Goal: Contribute content: Add original content to the website for others to see

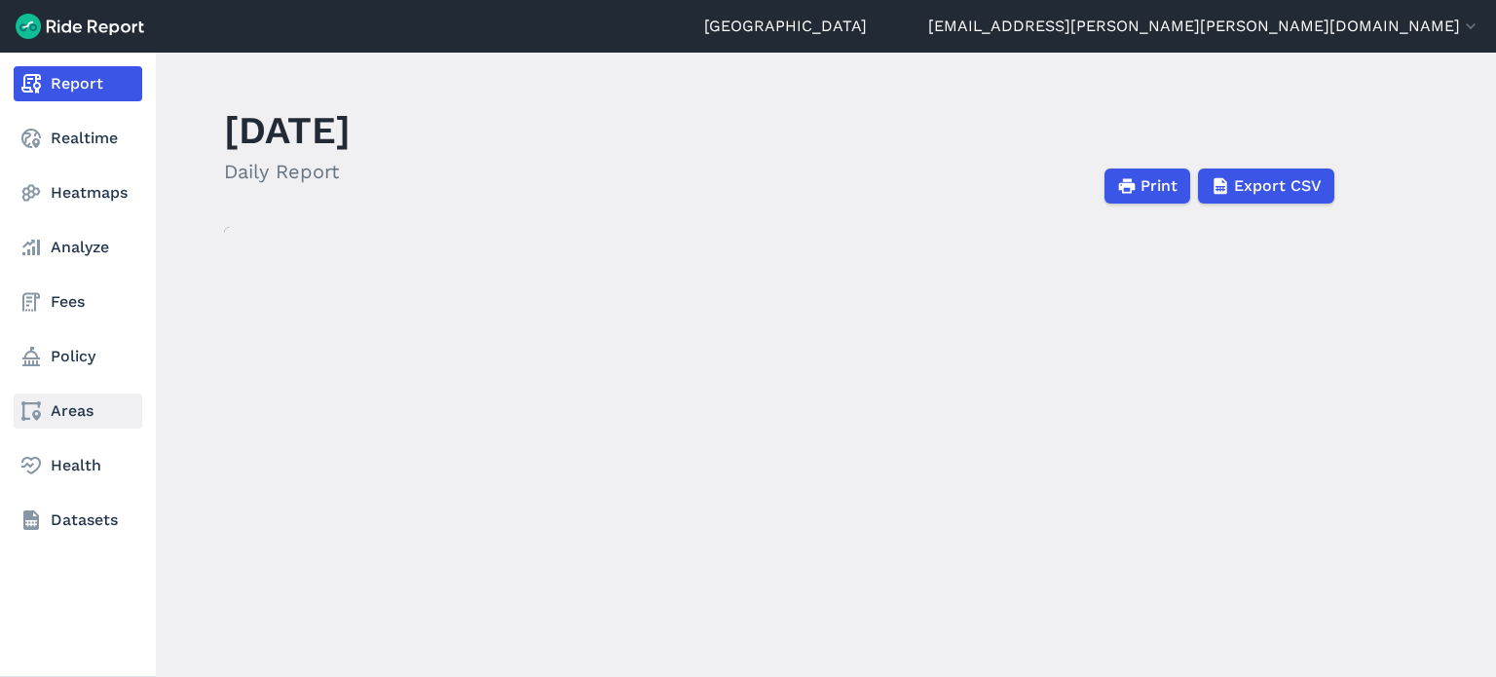
click at [82, 423] on link "Areas" at bounding box center [78, 410] width 129 height 35
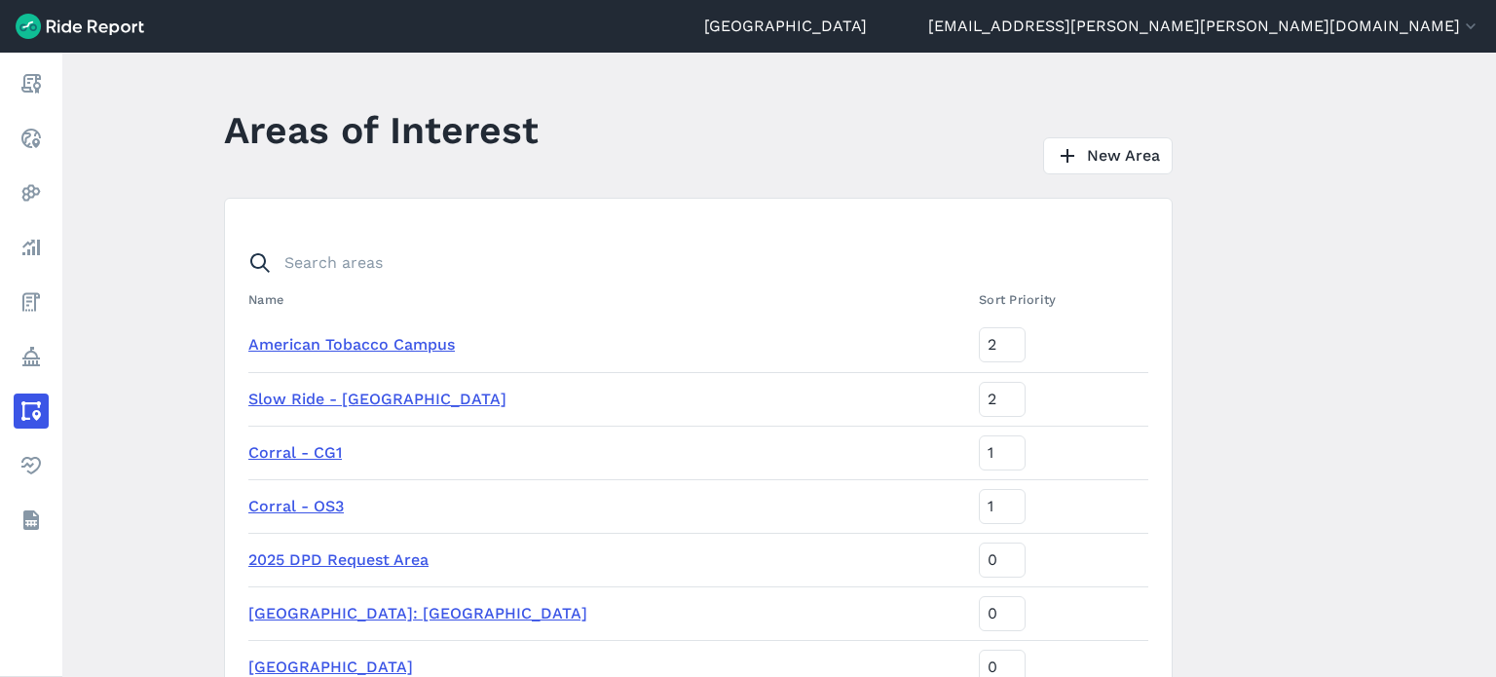
scroll to position [97, 0]
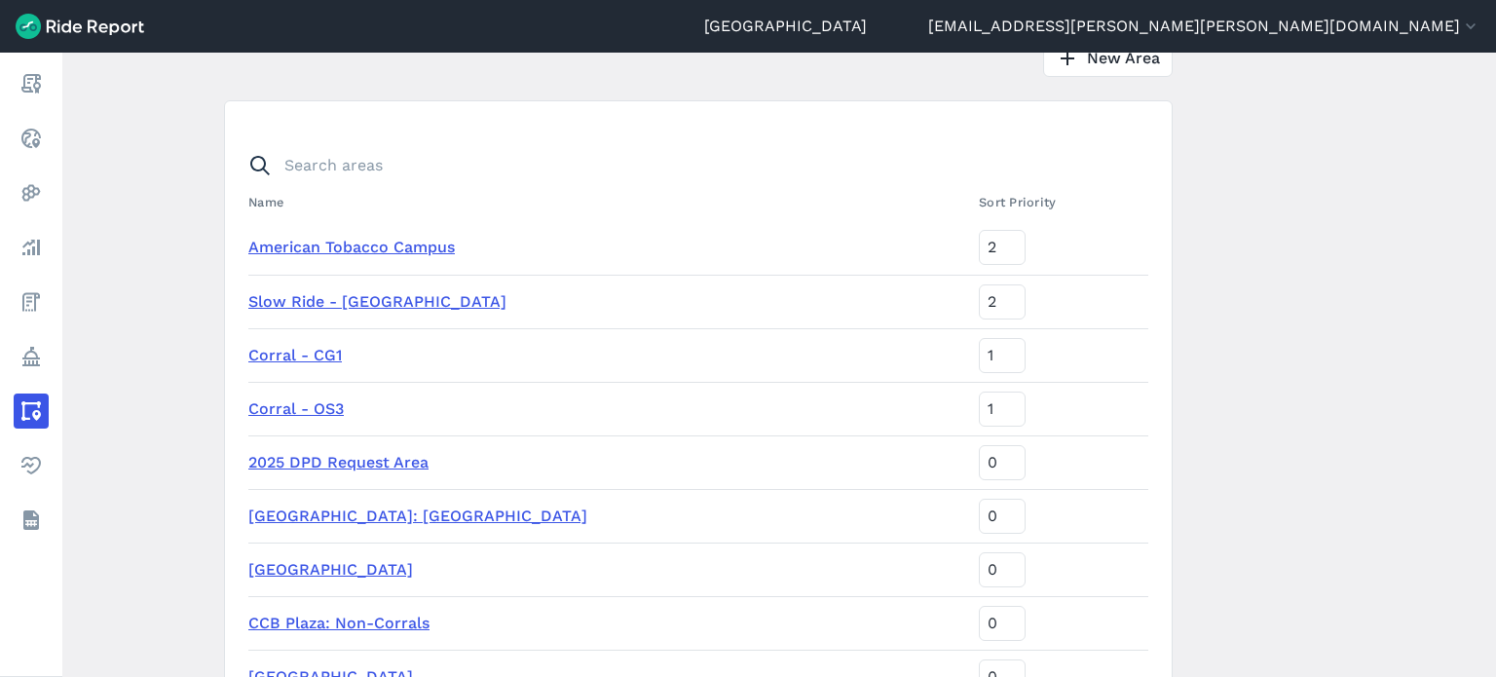
click at [440, 243] on link "American Tobacco Campus" at bounding box center [351, 247] width 206 height 19
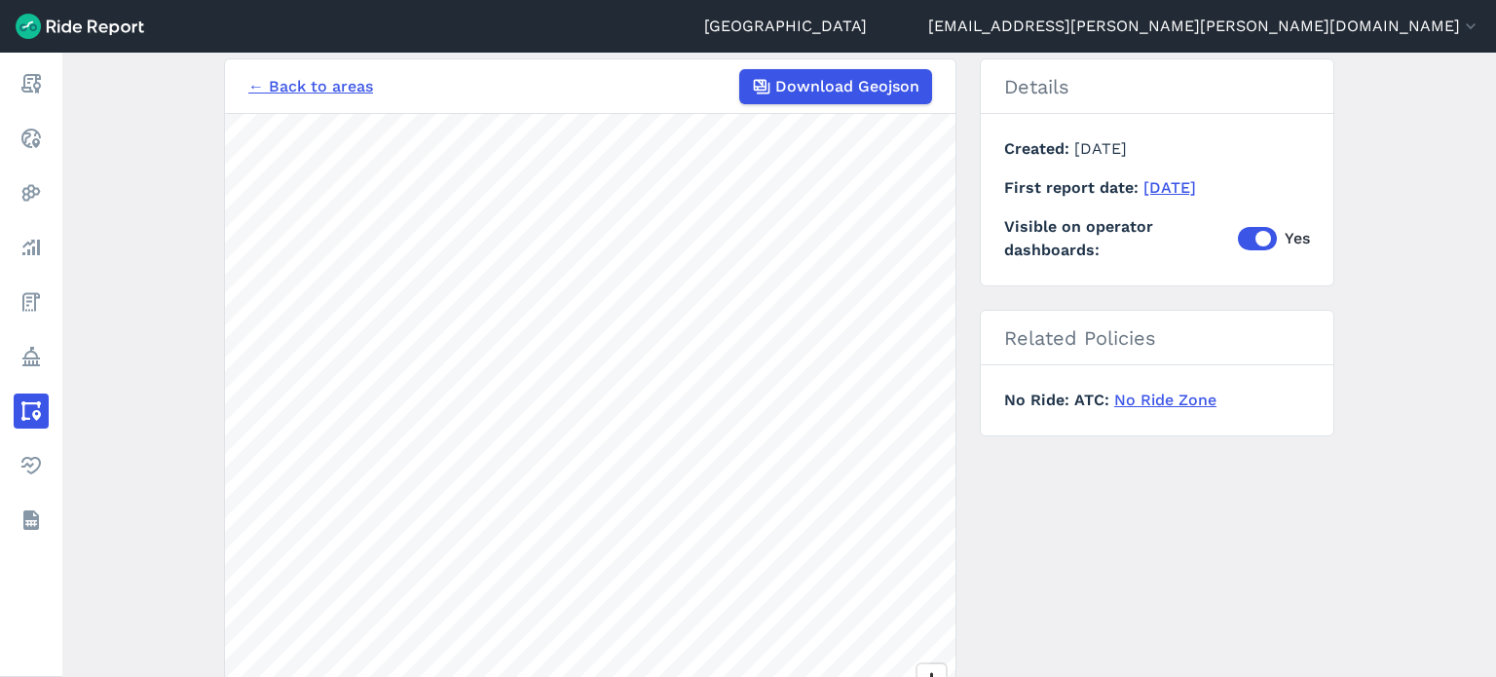
scroll to position [292, 0]
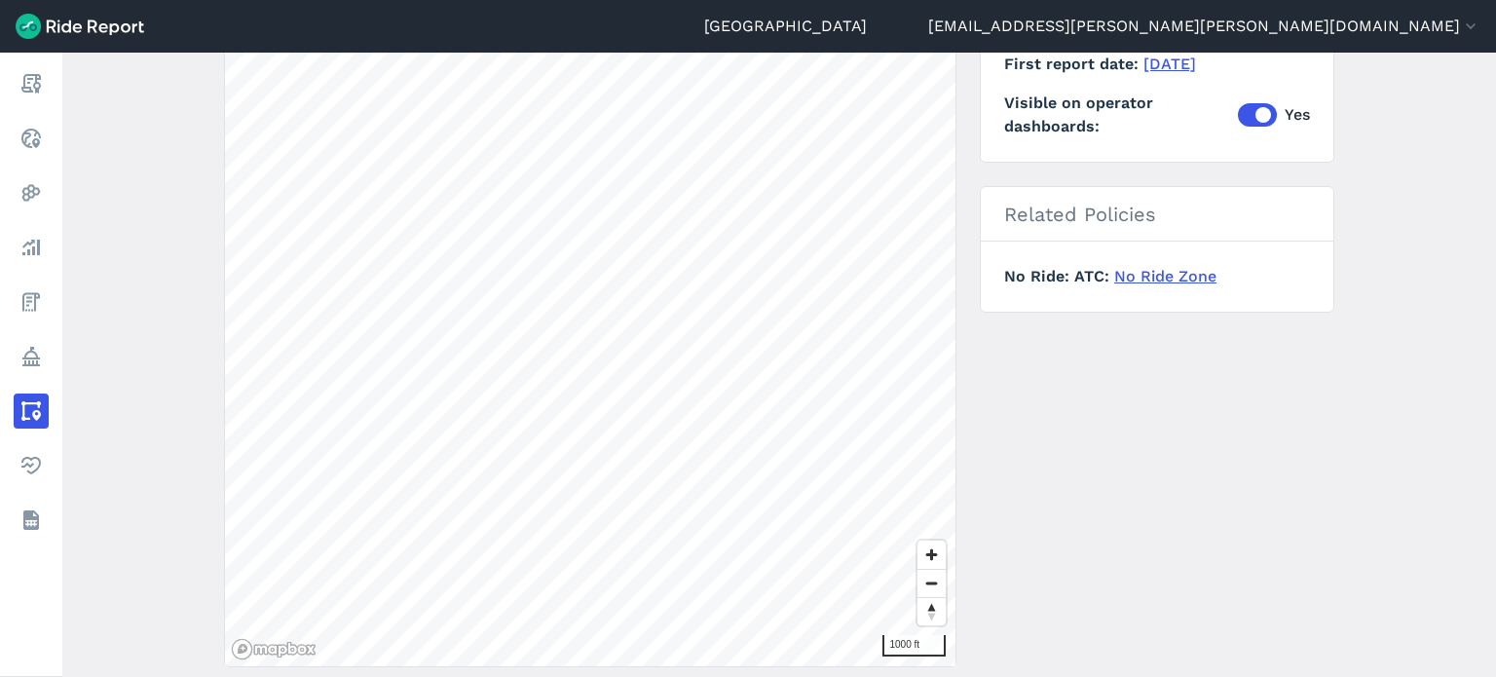
click at [1168, 276] on link "No Ride Zone" at bounding box center [1165, 276] width 102 height 19
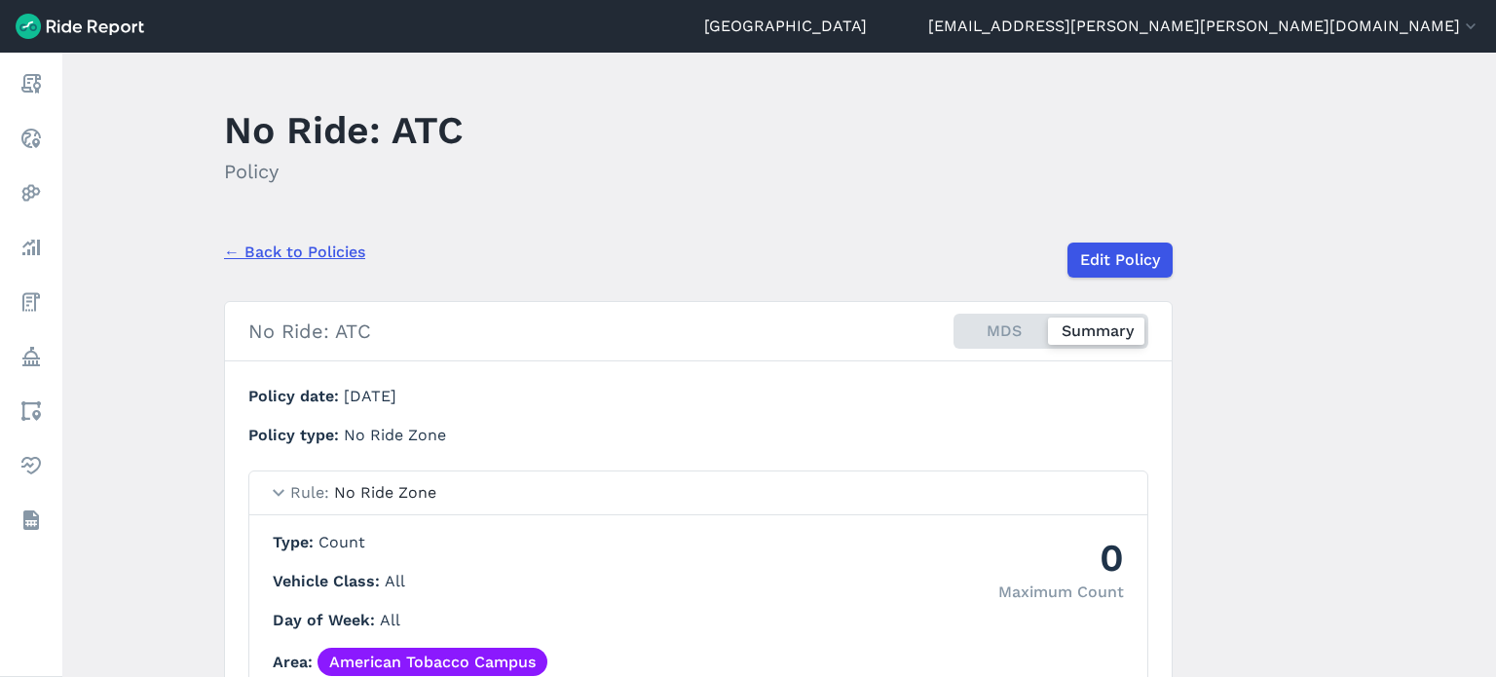
scroll to position [116, 0]
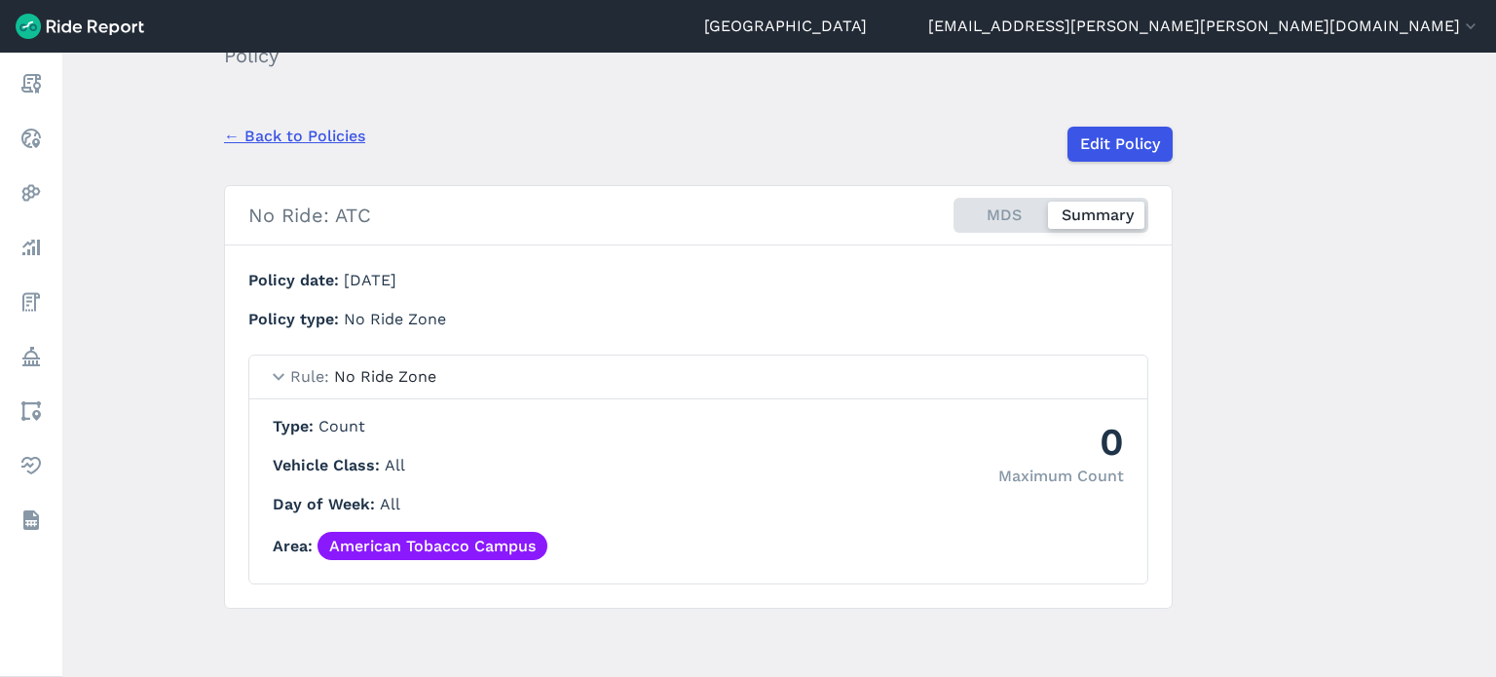
click at [487, 543] on link "American Tobacco Campus" at bounding box center [432, 546] width 230 height 28
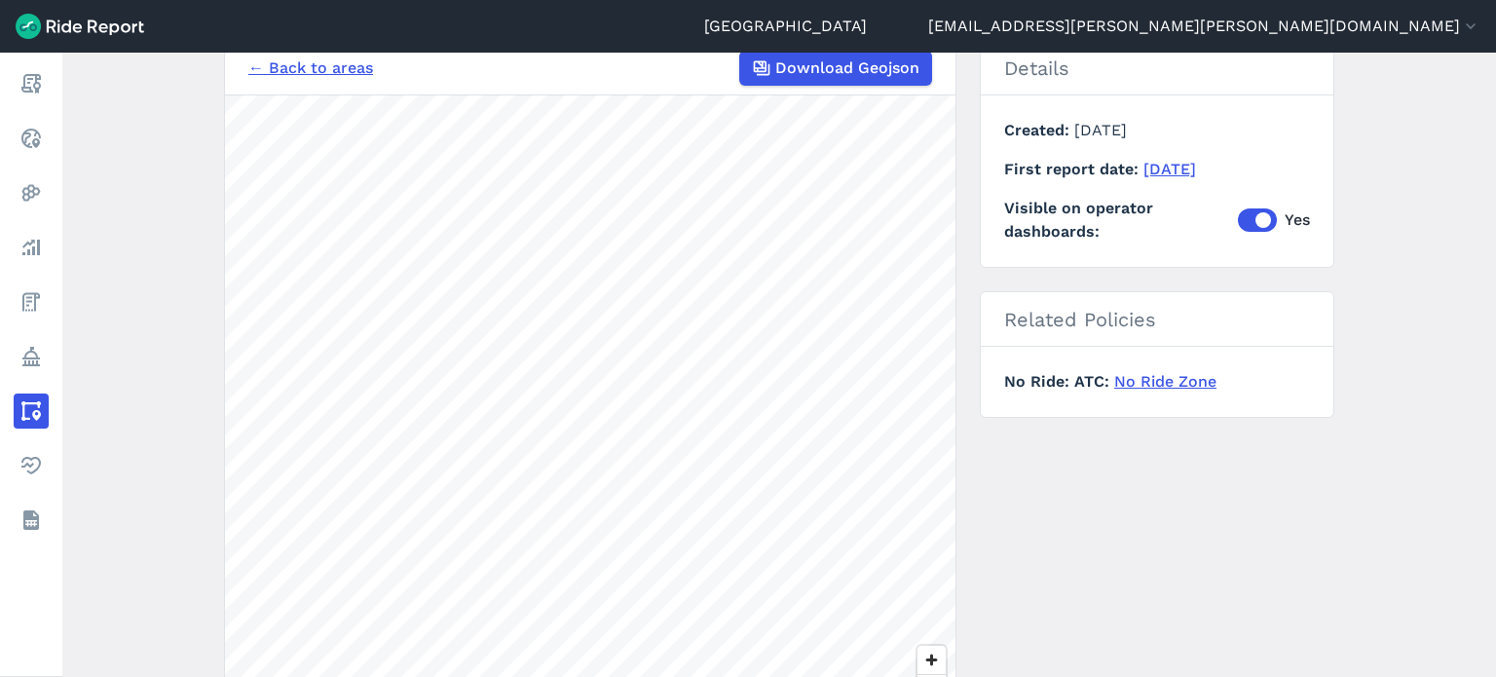
scroll to position [195, 0]
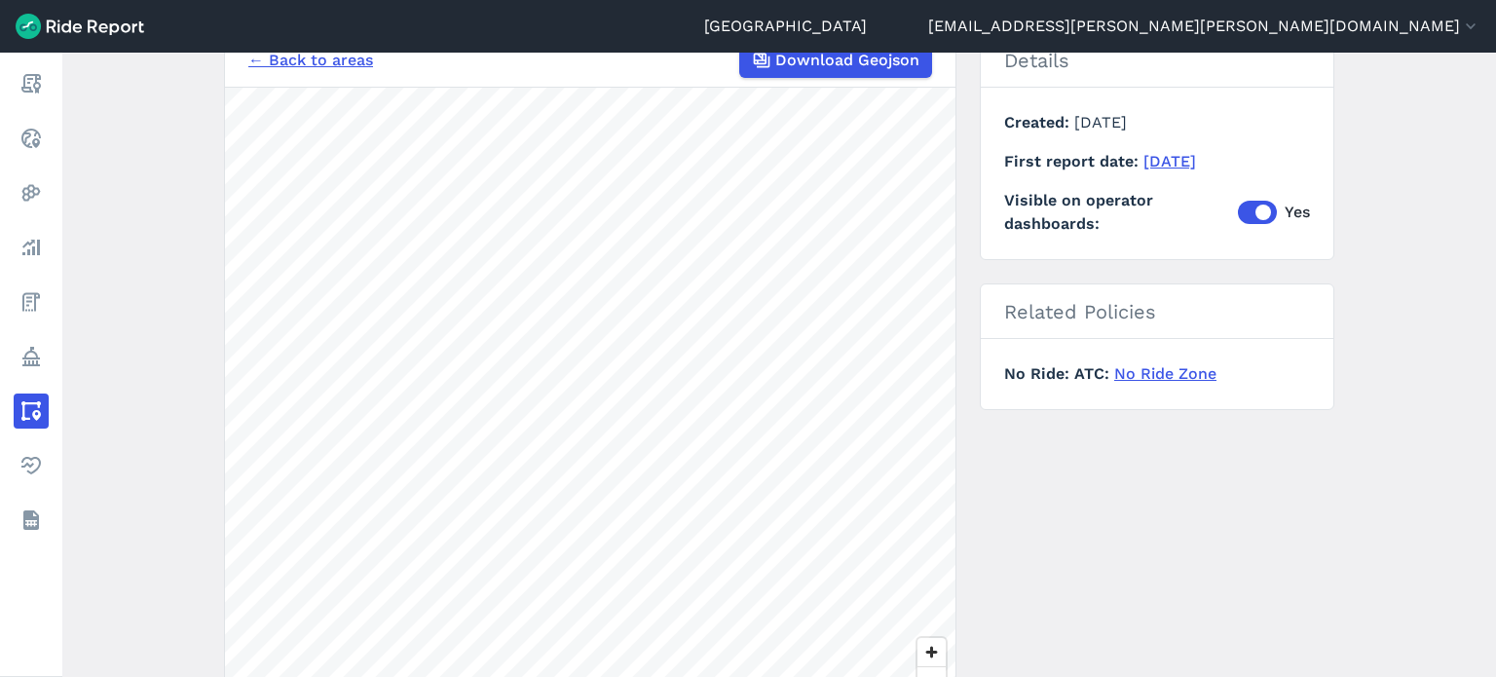
click at [450, 676] on html "Durham [EMAIL_ADDRESS][PERSON_NAME][PERSON_NAME][DOMAIN_NAME] Settings Terms Si…" at bounding box center [748, 338] width 1496 height 677
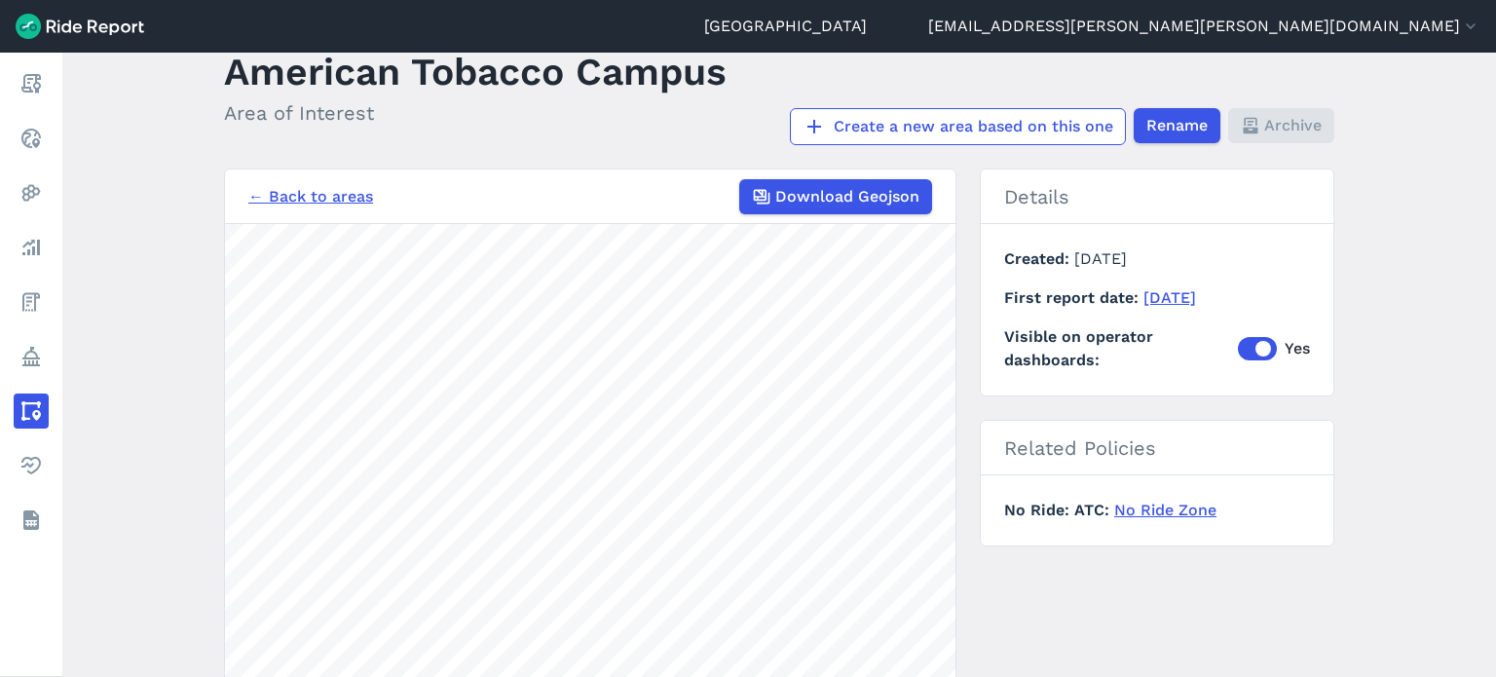
scroll to position [0, 0]
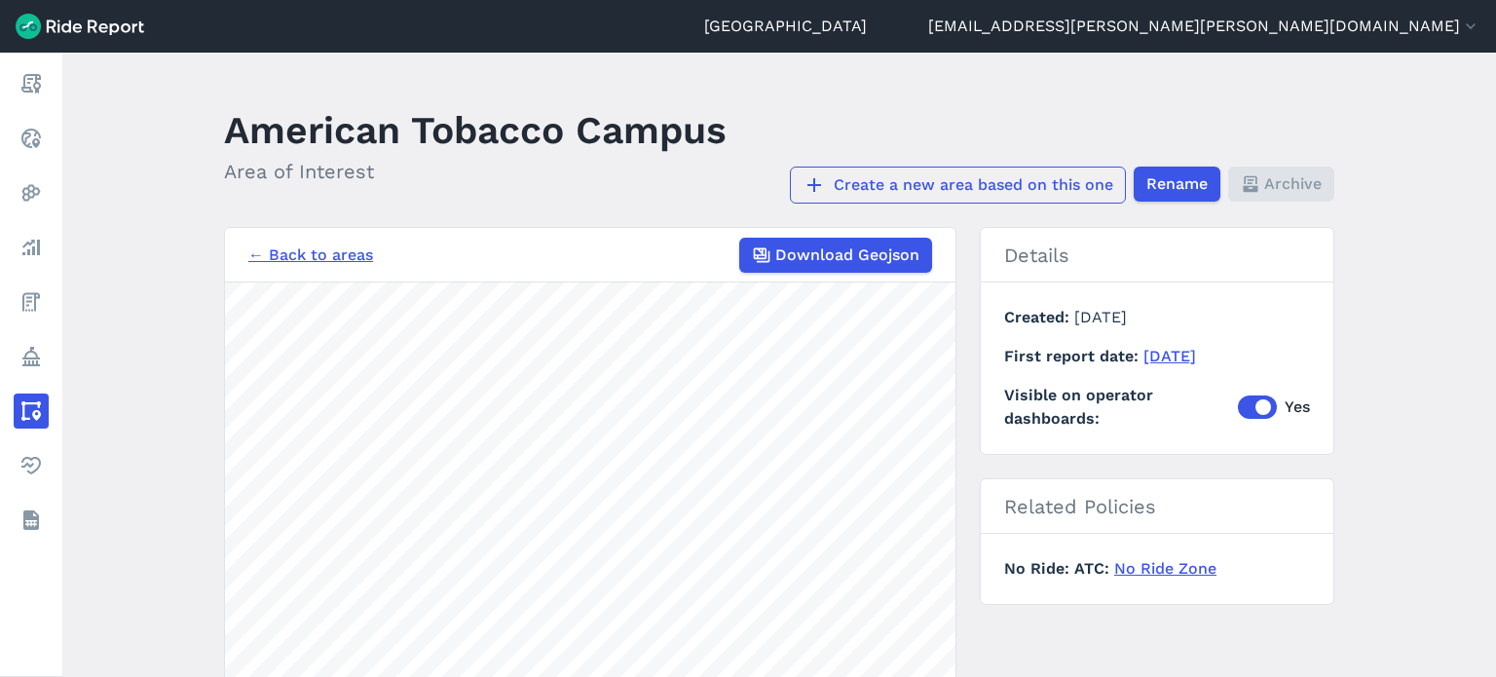
click at [1027, 179] on link "Create a new area based on this one" at bounding box center [958, 185] width 336 height 37
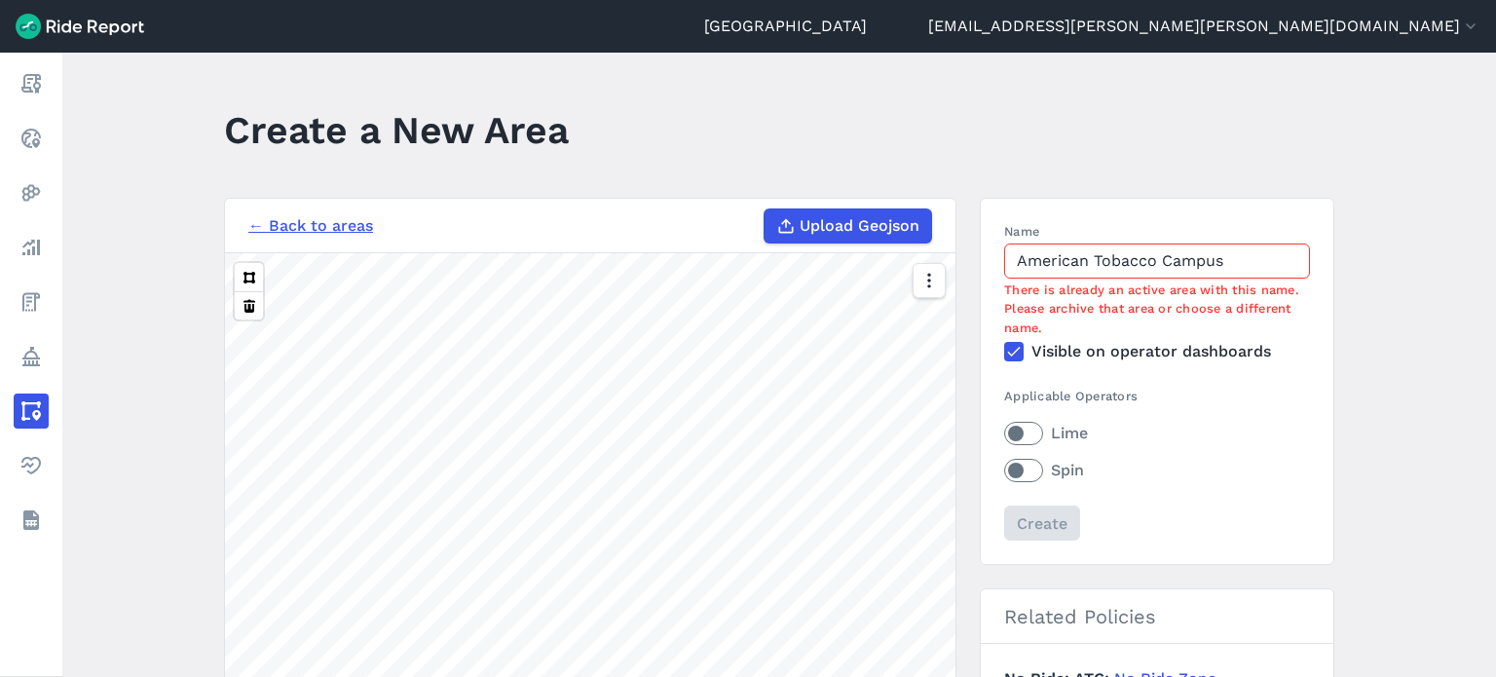
click at [1224, 253] on input "American Tobacco Campus" at bounding box center [1157, 260] width 306 height 35
click at [1234, 256] on input "American Tobacco Campus" at bounding box center [1157, 260] width 306 height 35
drag, startPoint x: 1234, startPoint y: 257, endPoint x: 883, endPoint y: 242, distance: 351.0
click at [883, 242] on div "← Back to areas Upload Geojson Revert geometry 1000 ft Name American Tobacco Ca…" at bounding box center [779, 564] width 1110 height 732
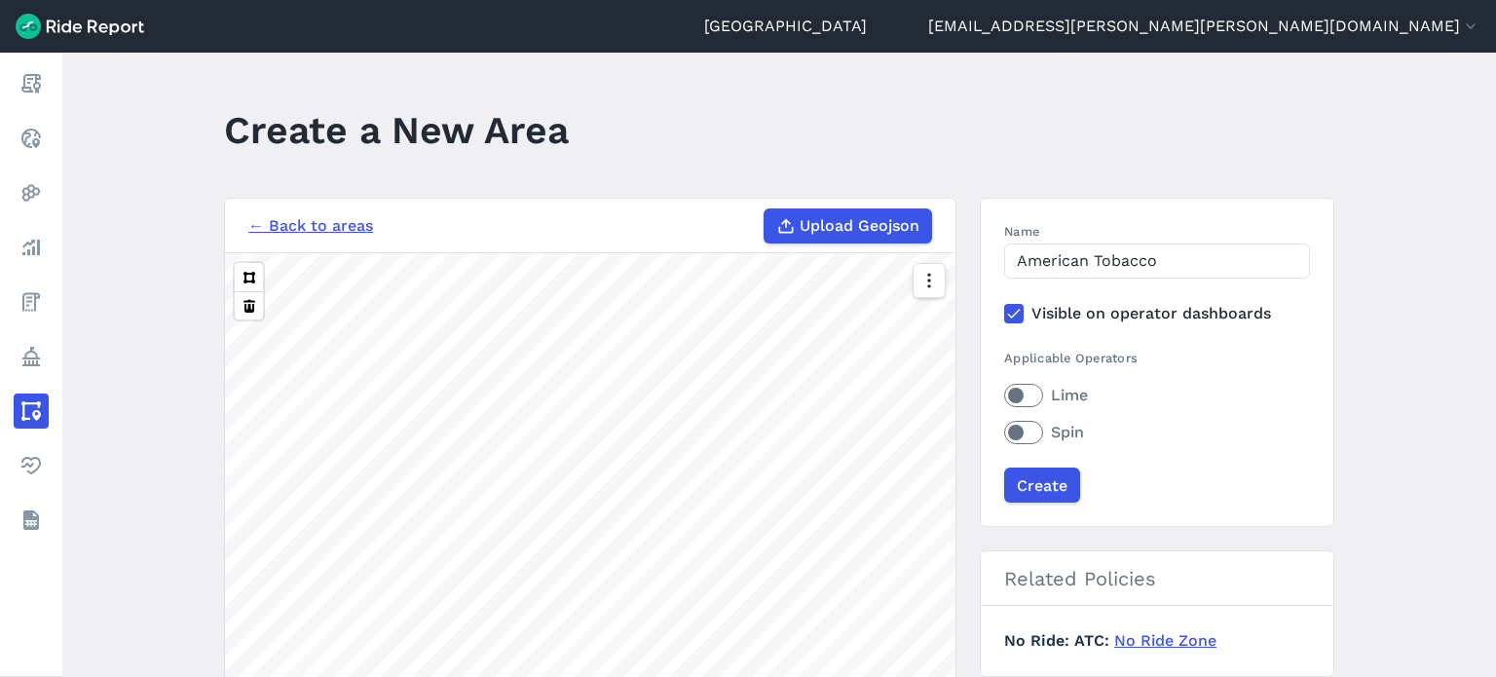
click at [1139, 119] on header "Create a New Area" at bounding box center [791, 136] width 1134 height 75
click at [1180, 257] on input "American Tobacco" at bounding box center [1157, 260] width 306 height 35
click at [1156, 170] on header "Create a New Area" at bounding box center [791, 136] width 1134 height 75
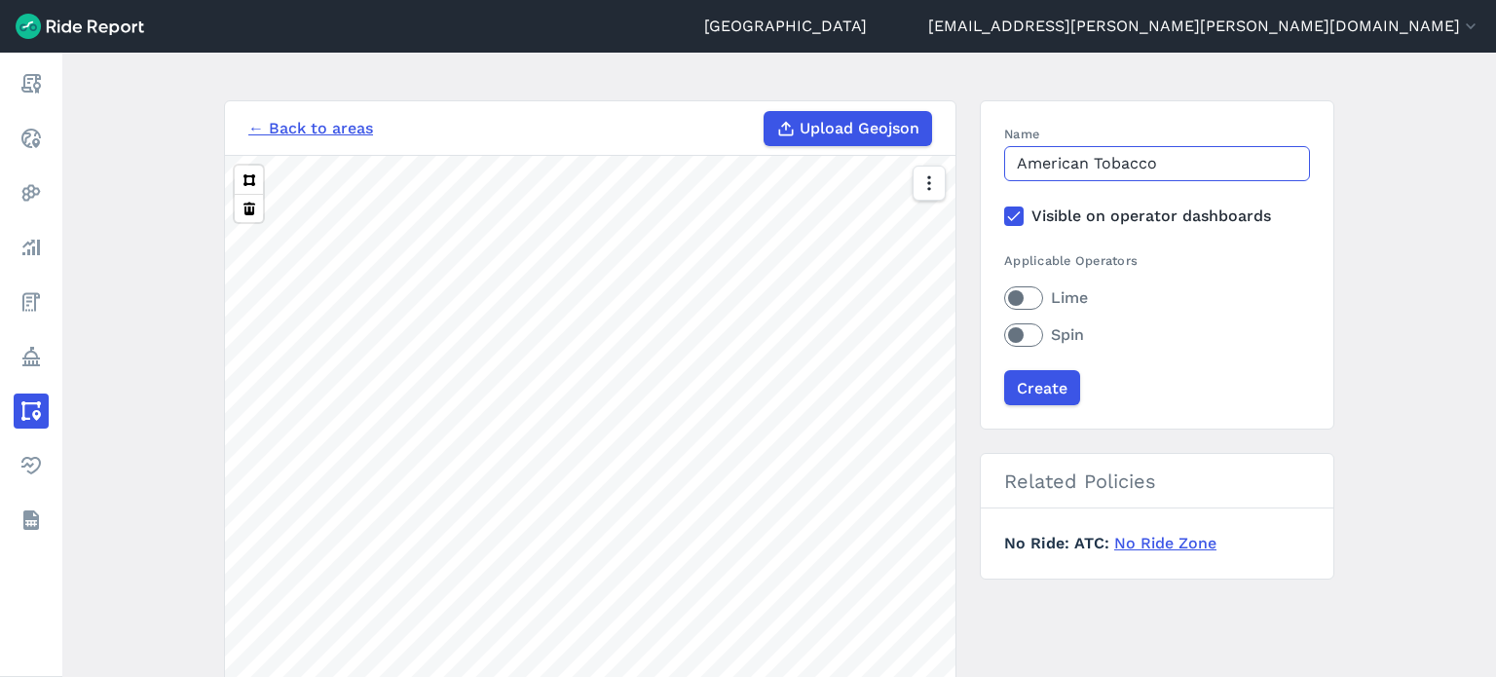
click at [1176, 148] on input "American Tobacco" at bounding box center [1157, 163] width 306 height 35
click at [1180, 154] on input "American Tobacco" at bounding box center [1157, 163] width 306 height 35
type input "American Tobacco (update)"
click at [1008, 294] on label "Lime" at bounding box center [1157, 297] width 306 height 23
click at [1004, 294] on input "Lime" at bounding box center [1004, 292] width 0 height 13
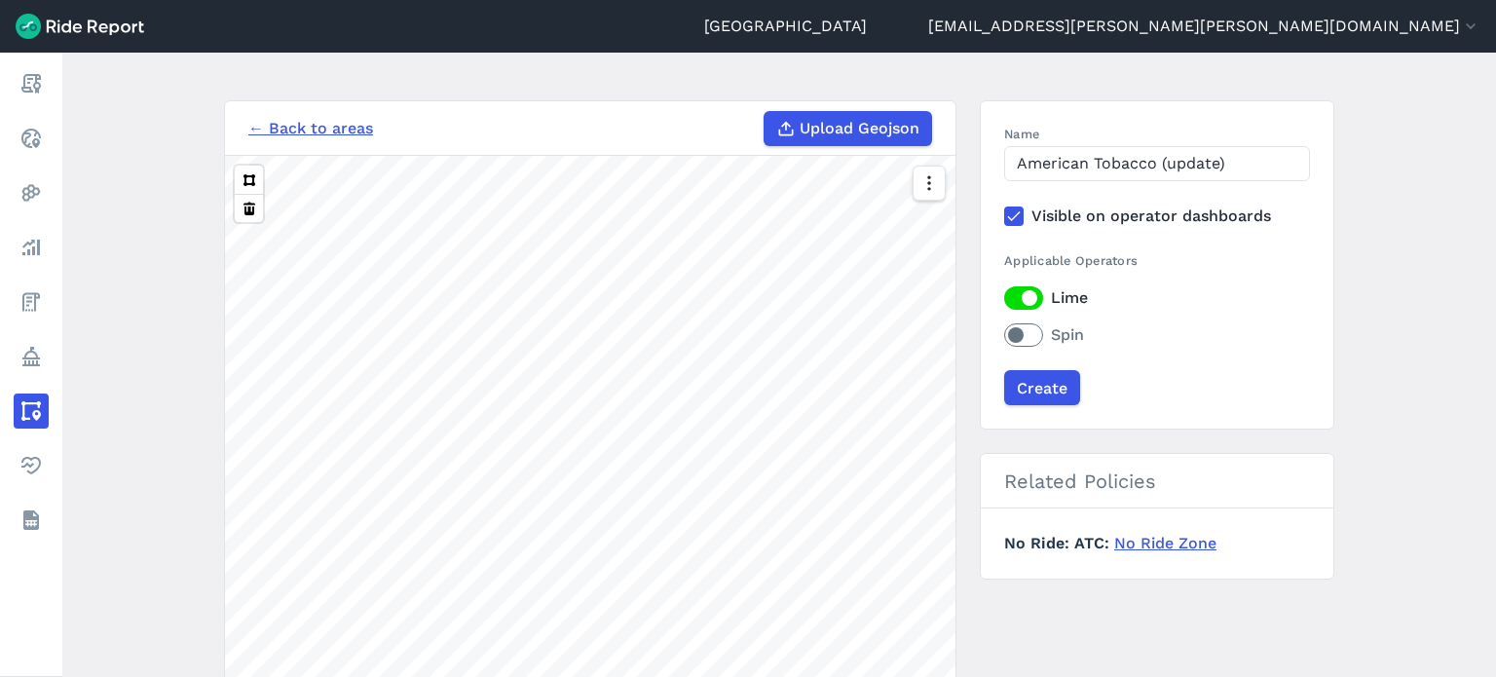
click at [1005, 334] on label "Spin" at bounding box center [1157, 334] width 306 height 23
click at [1004, 334] on input "Spin" at bounding box center [1004, 329] width 0 height 13
click at [728, 134] on section "← Back to areas Upload Geojson Revert geometry 50 ft" at bounding box center [590, 466] width 732 height 732
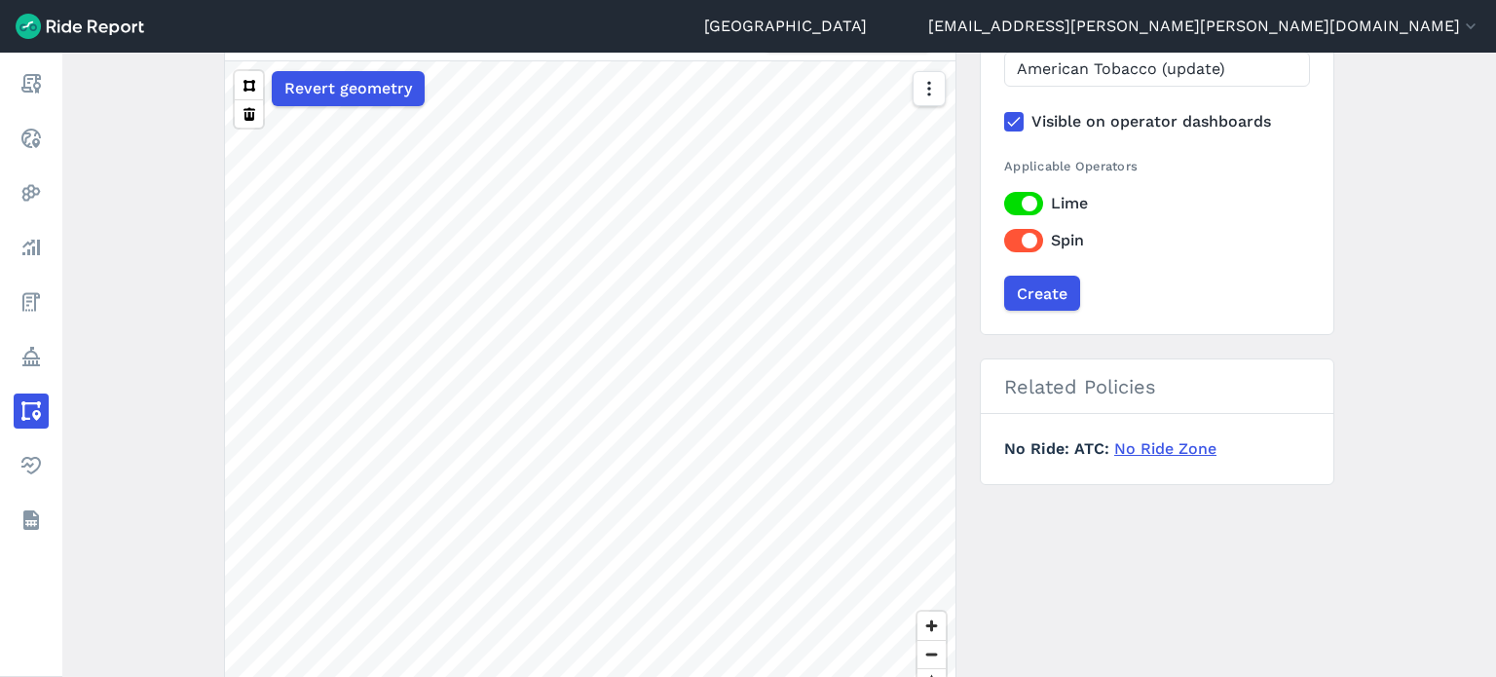
scroll to position [346, 0]
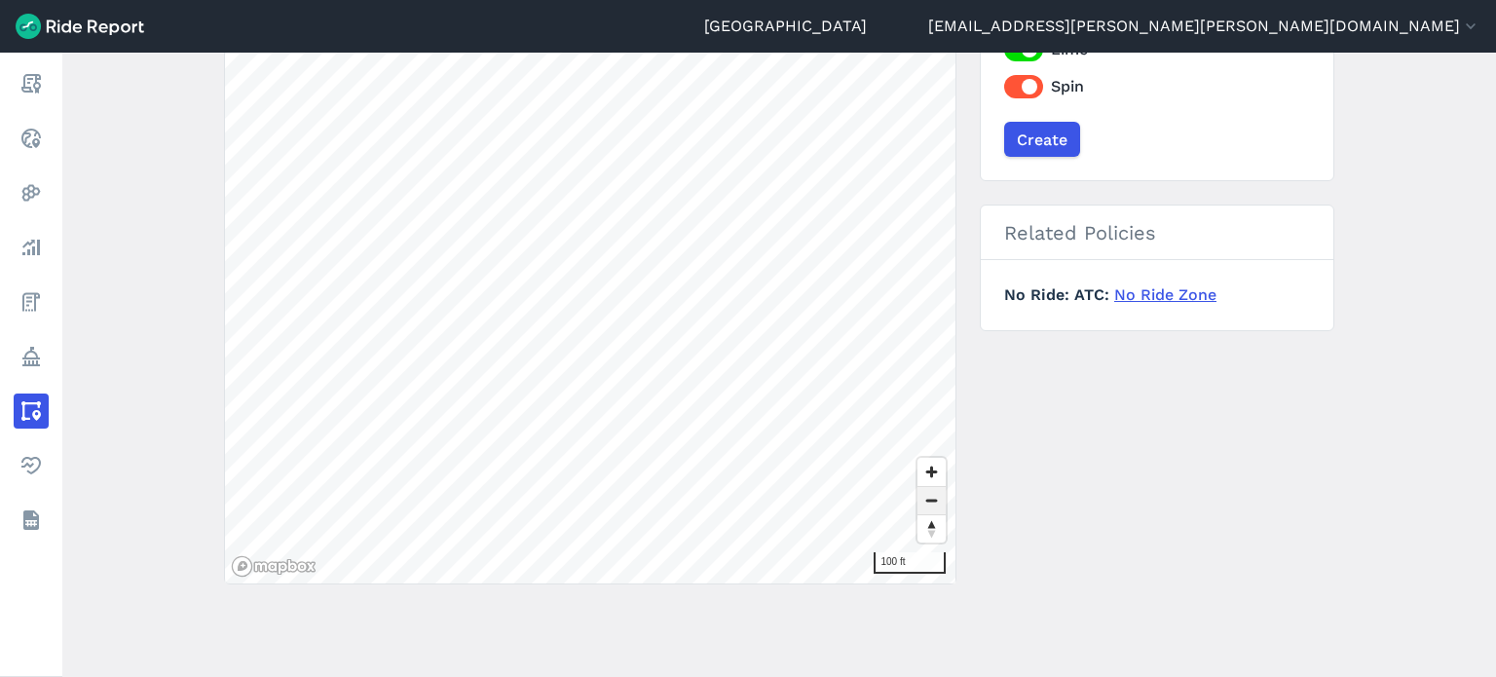
click at [938, 497] on span "Zoom out" at bounding box center [931, 500] width 28 height 27
click at [335, 0] on html "Durham [EMAIL_ADDRESS][PERSON_NAME][PERSON_NAME][DOMAIN_NAME] Settings Terms Si…" at bounding box center [748, 338] width 1496 height 677
click at [205, 490] on main "Create a New Area ← Back to areas Upload Geojson Revert geometry 100 ft Name Am…" at bounding box center [779, 365] width 1434 height 624
click at [837, 0] on html "Durham [EMAIL_ADDRESS][PERSON_NAME][PERSON_NAME][DOMAIN_NAME] Settings Terms Si…" at bounding box center [748, 338] width 1496 height 677
click at [900, 0] on html "Durham [EMAIL_ADDRESS][PERSON_NAME][PERSON_NAME][DOMAIN_NAME] Settings Terms Si…" at bounding box center [748, 338] width 1496 height 677
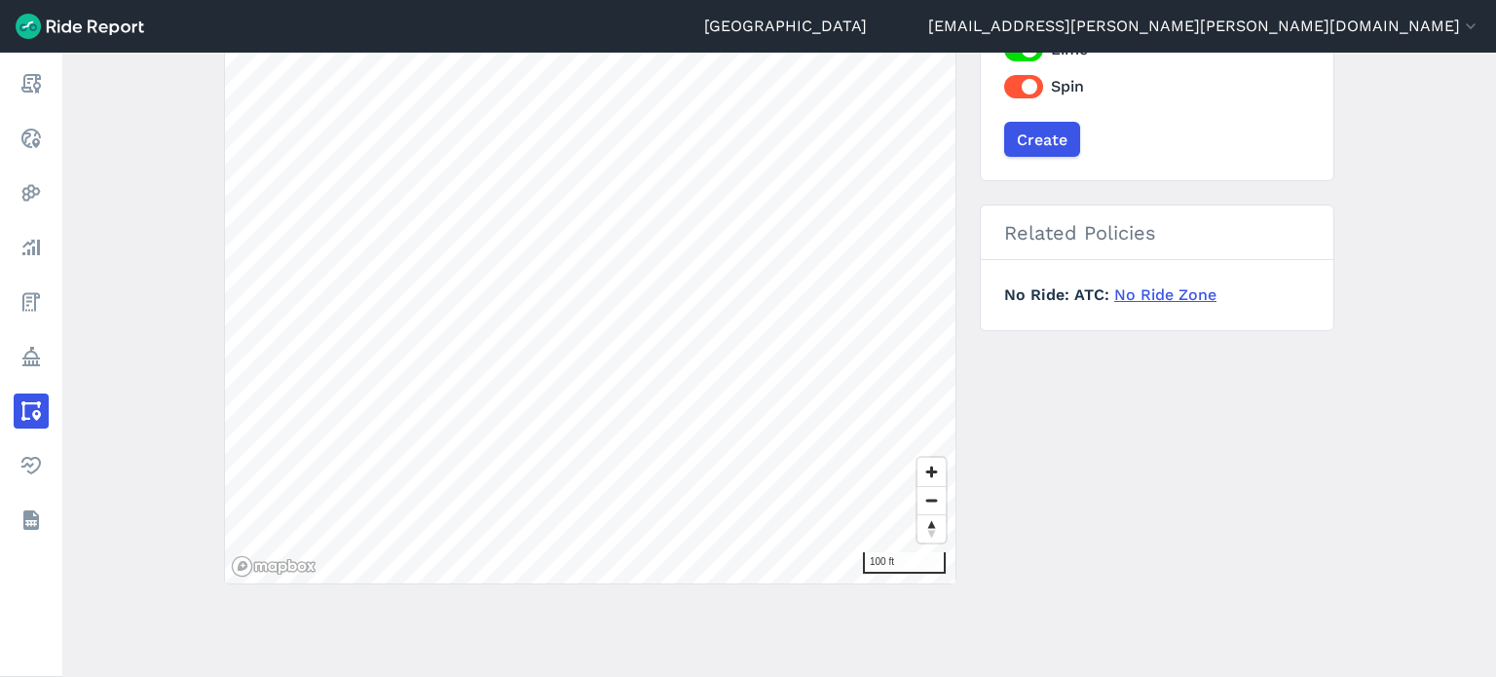
click at [696, 606] on form "← Back to areas Upload Geojson Revert geometry 100 ft Name American Tobacco (up…" at bounding box center [779, 230] width 1110 height 756
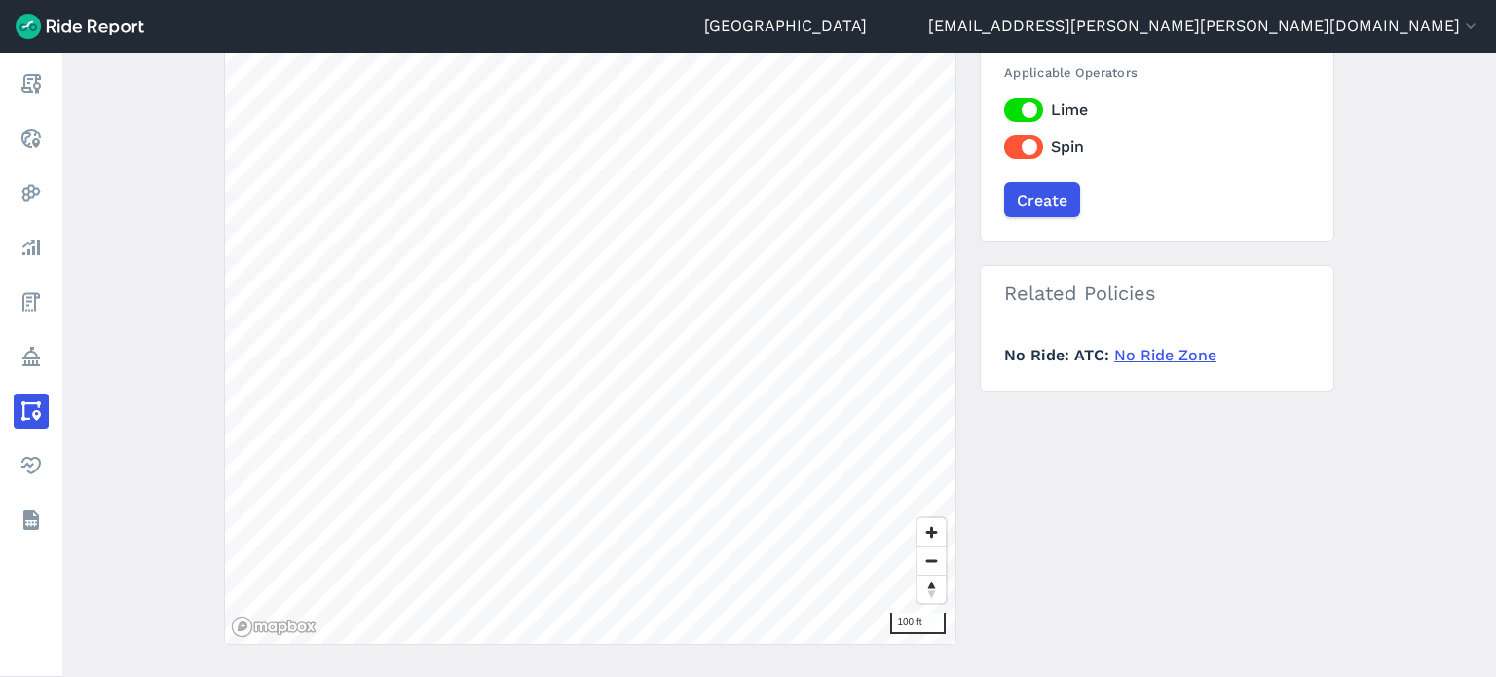
scroll to position [0, 0]
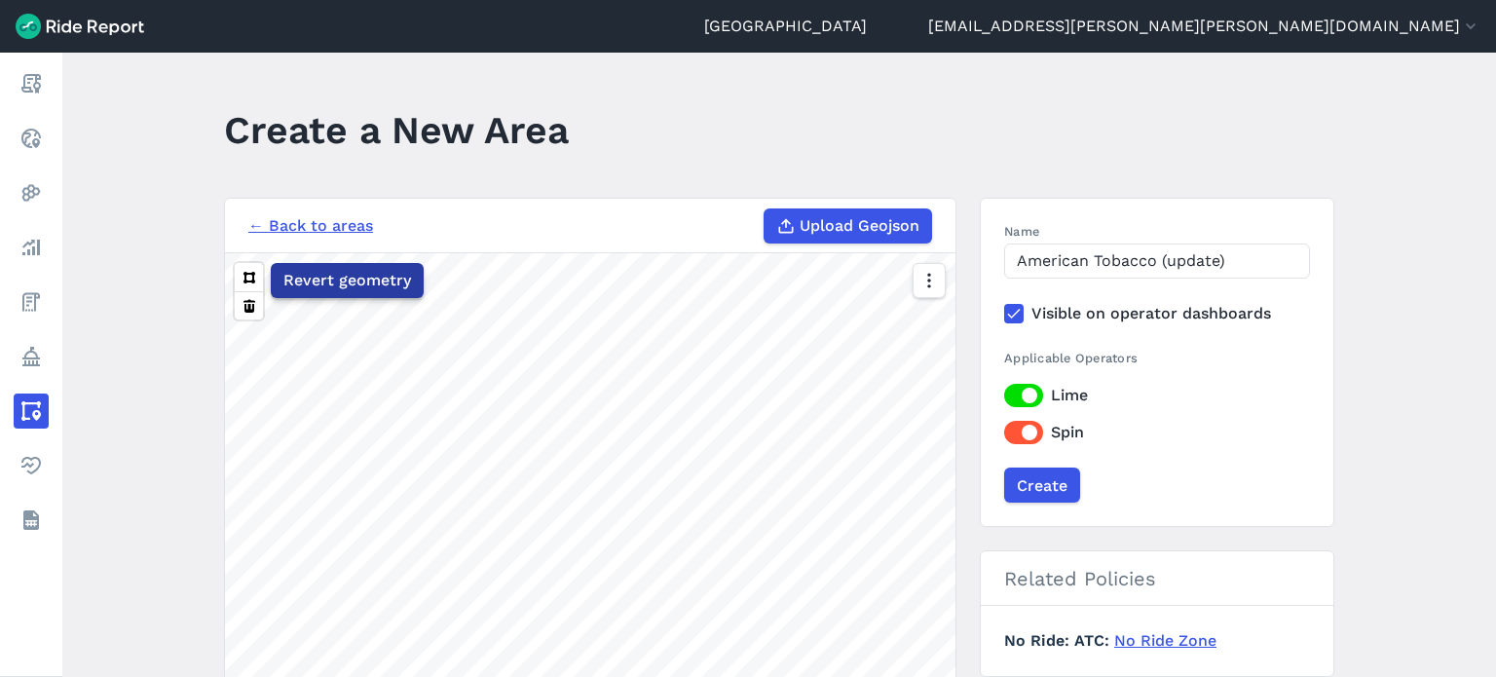
click at [397, 288] on span "Revert geometry" at bounding box center [347, 280] width 128 height 23
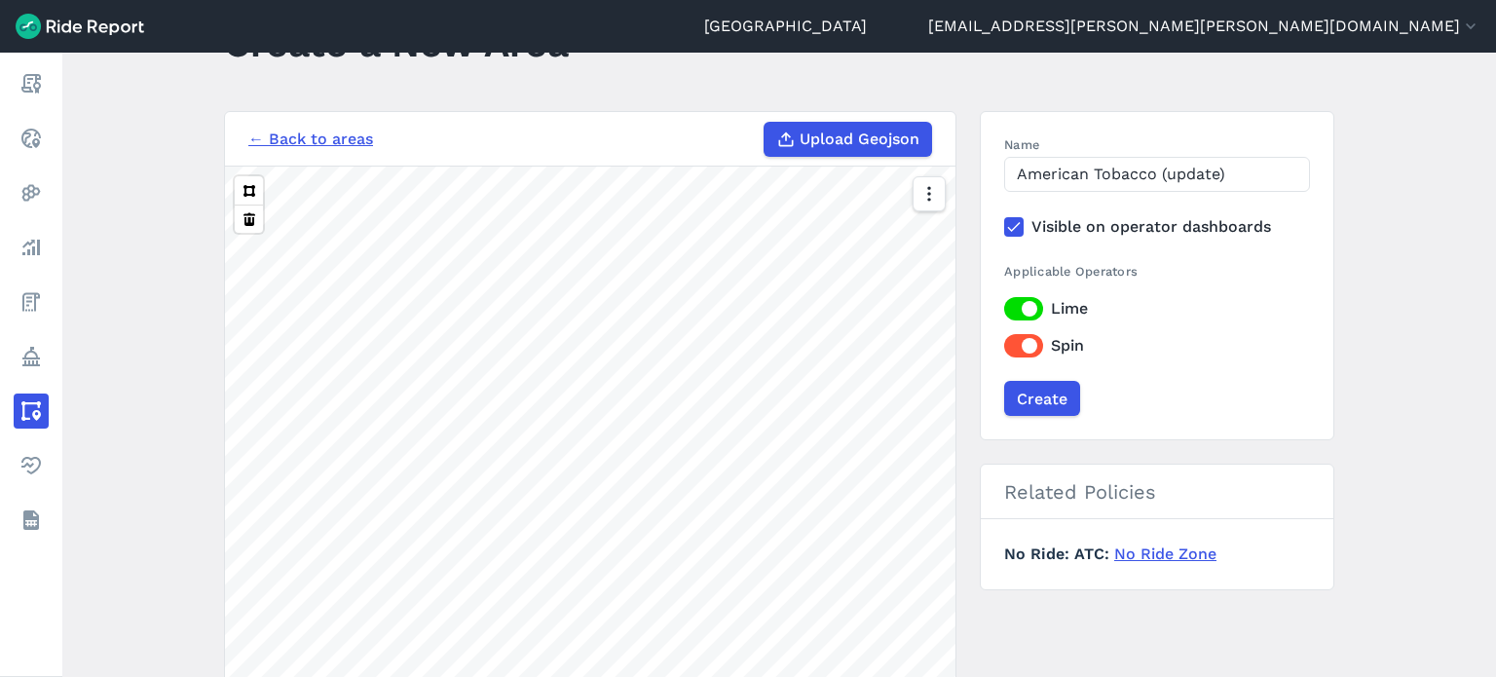
scroll to position [346, 0]
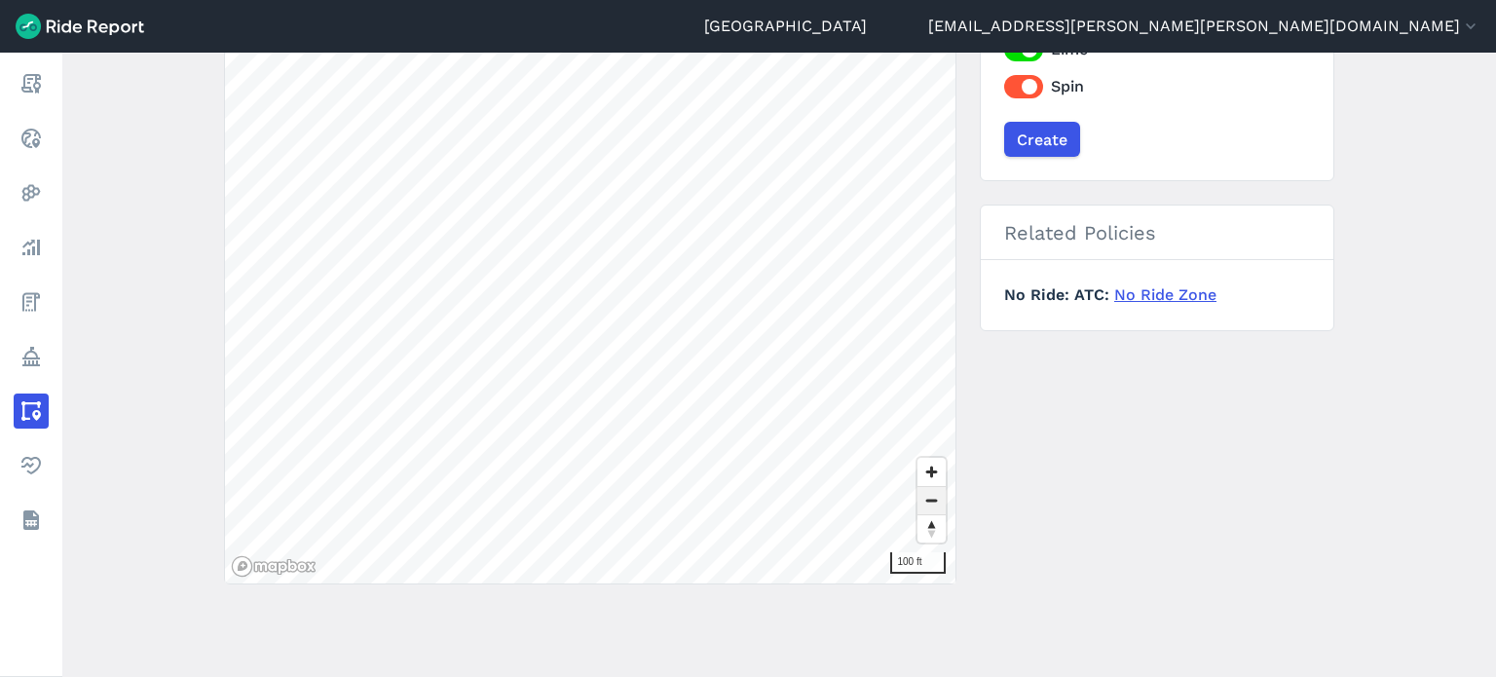
click at [926, 511] on span "Zoom out" at bounding box center [931, 500] width 28 height 27
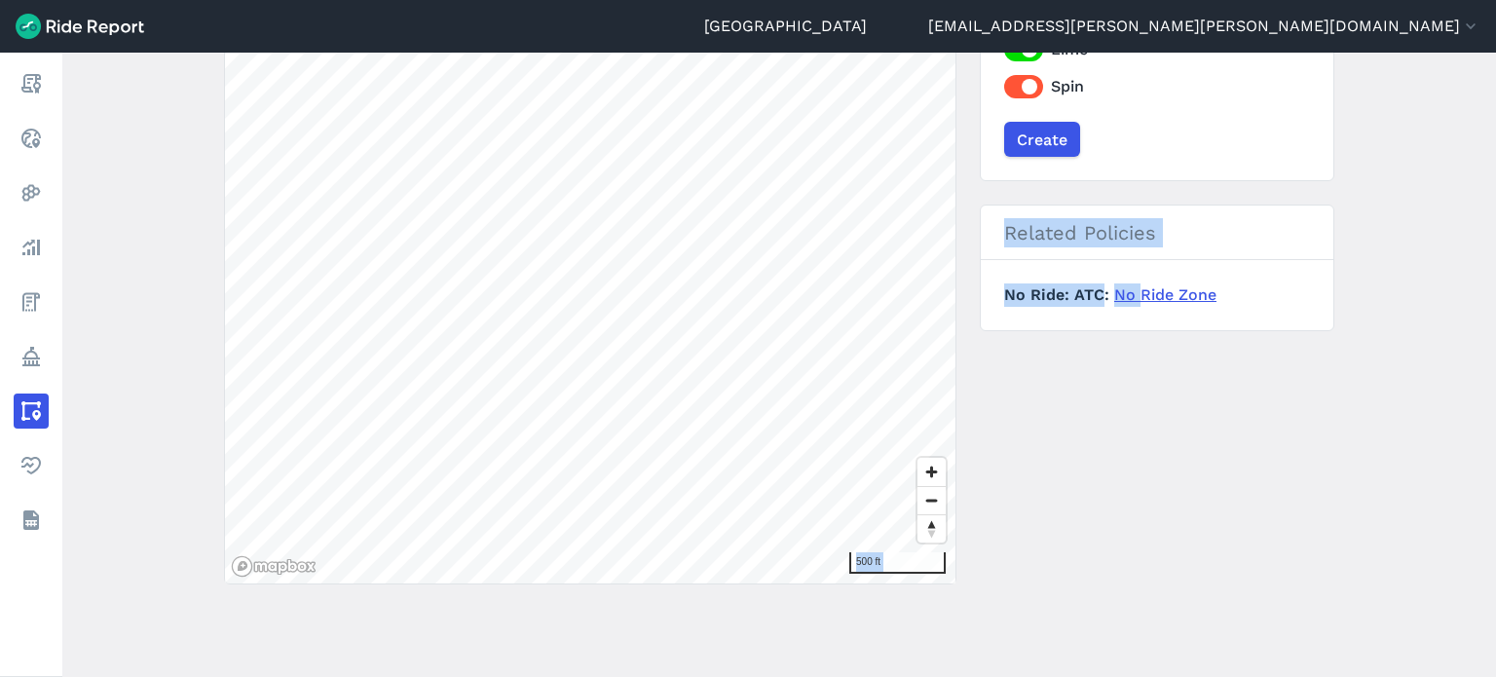
drag, startPoint x: 1127, startPoint y: 431, endPoint x: 1083, endPoint y: 538, distance: 114.8
click at [1083, 538] on div "← Back to areas Upload Geojson Revert geometry 500 ft Name American Tobacco (up…" at bounding box center [779, 218] width 1110 height 732
click at [1064, 446] on div "← Back to areas Upload Geojson Revert geometry 500 ft Name American Tobacco (up…" at bounding box center [779, 218] width 1110 height 732
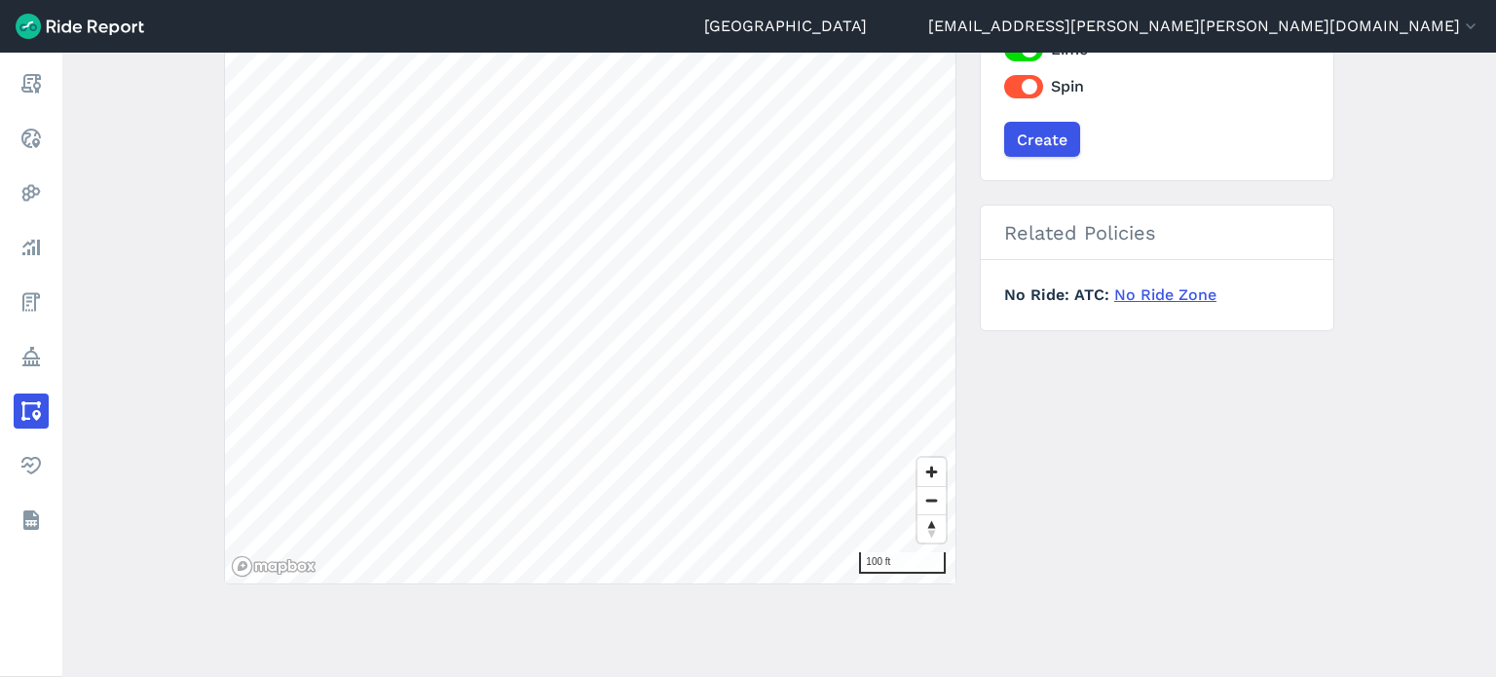
click at [649, 589] on form "← Back to areas Upload Geojson Revert geometry 100 ft Name American Tobacco (up…" at bounding box center [779, 230] width 1110 height 756
click at [927, 268] on div "Revert geometry 50 ft" at bounding box center [590, 245] width 730 height 676
click at [932, 251] on div "Revert geometry 50 ft" at bounding box center [590, 245] width 730 height 676
